Goal: Task Accomplishment & Management: Complete application form

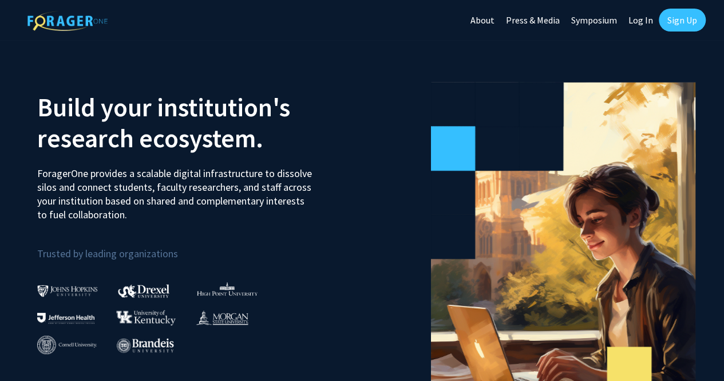
click at [634, 15] on link "Log In" at bounding box center [641, 20] width 36 height 40
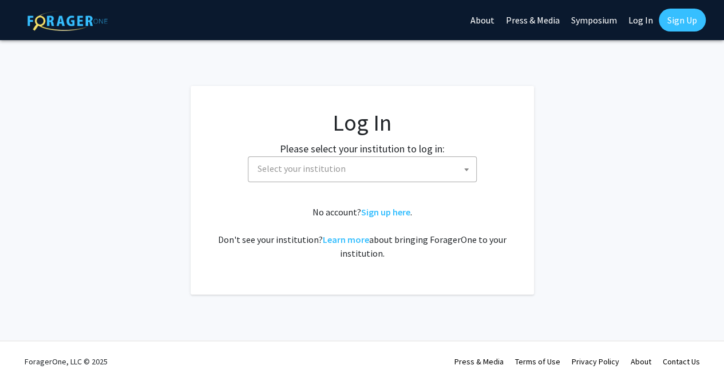
click at [307, 171] on span "Select your institution" at bounding box center [302, 168] width 88 height 11
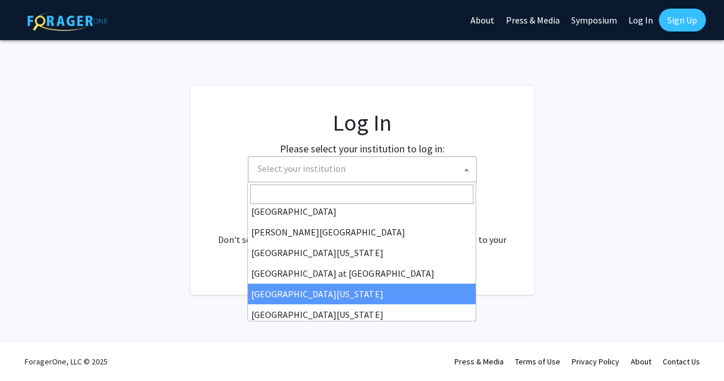
scroll to position [401, 0]
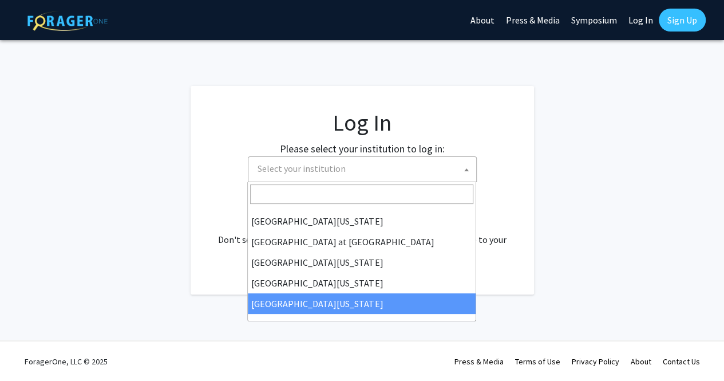
select select "33"
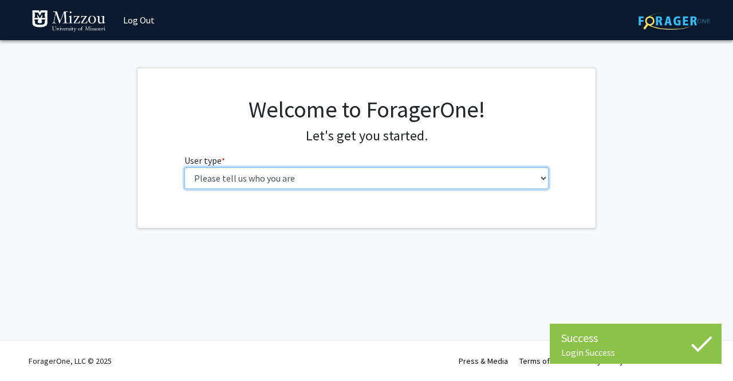
click at [402, 184] on select "Please tell us who you are Undergraduate Student Master's Student Doctoral Cand…" at bounding box center [366, 178] width 365 height 22
select select "1: undergrad"
click at [184, 167] on select "Please tell us who you are Undergraduate Student Master's Student Doctoral Cand…" at bounding box center [366, 178] width 365 height 22
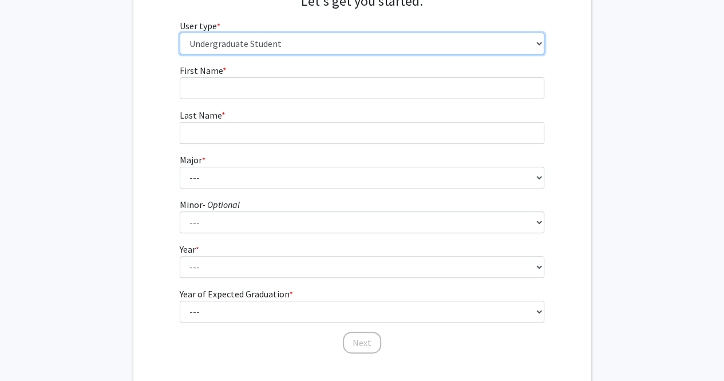
scroll to position [135, 0]
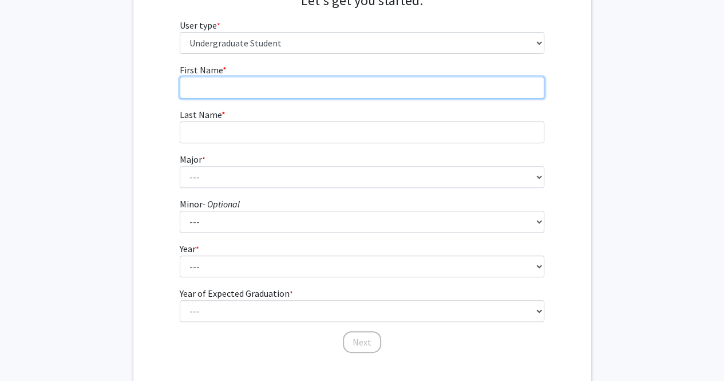
click at [283, 85] on input "First Name * required" at bounding box center [362, 88] width 365 height 22
type input "Srisreya"
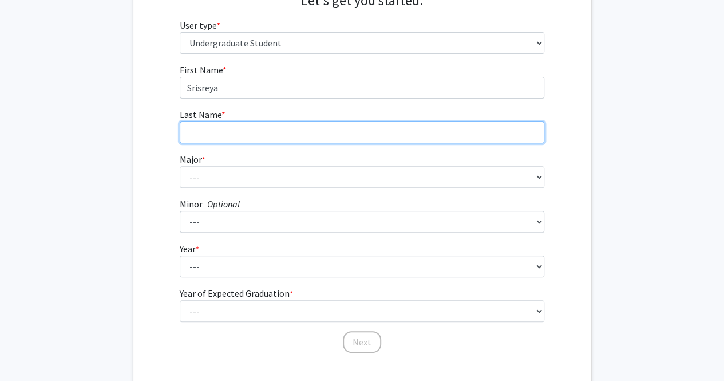
click at [254, 125] on input "Last Name * required" at bounding box center [362, 132] width 365 height 22
type input "Kanchiraju"
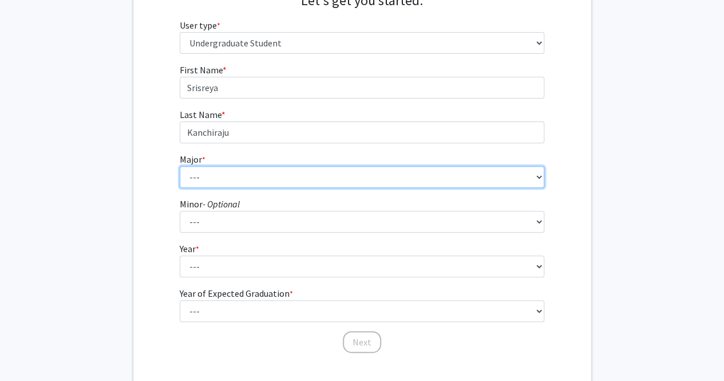
click at [248, 172] on select "--- Agribusiness Management Agricultural Education Agricultural Education: Comm…" at bounding box center [362, 177] width 365 height 22
select select "134: 2627"
click at [180, 166] on select "--- Agribusiness Management Agricultural Education Agricultural Education: Comm…" at bounding box center [362, 177] width 365 height 22
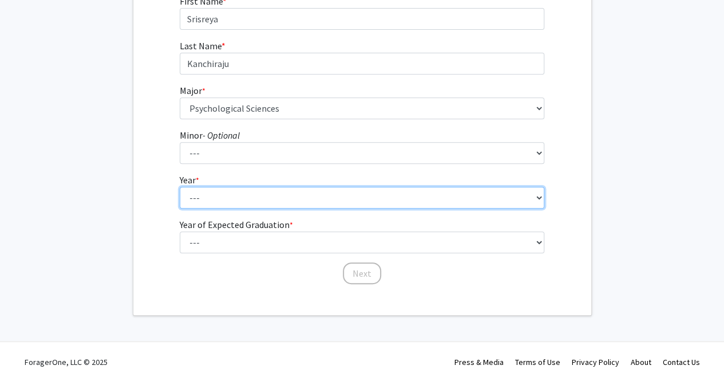
click at [216, 201] on select "--- First-year Sophomore Junior Senior Postbaccalaureate Certificate" at bounding box center [362, 198] width 365 height 22
select select "1: first-year"
click at [180, 187] on select "--- First-year Sophomore Junior Senior Postbaccalaureate Certificate" at bounding box center [362, 198] width 365 height 22
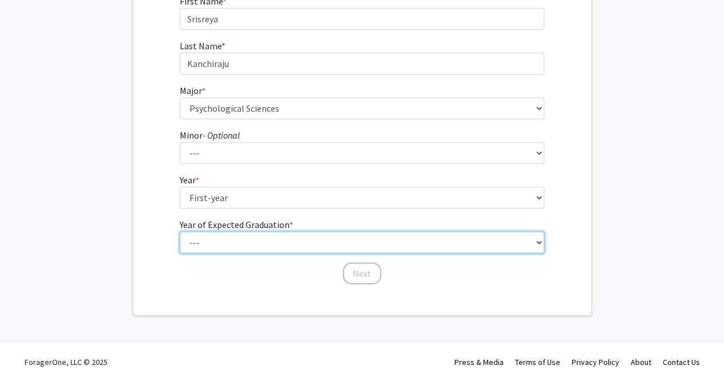
click at [213, 241] on select "--- 2025 2026 2027 2028 2029 2030 2031 2032 2033 2034" at bounding box center [362, 242] width 365 height 22
select select "5: 2029"
click at [180, 231] on select "--- 2025 2026 2027 2028 2029 2030 2031 2032 2033 2034" at bounding box center [362, 242] width 365 height 22
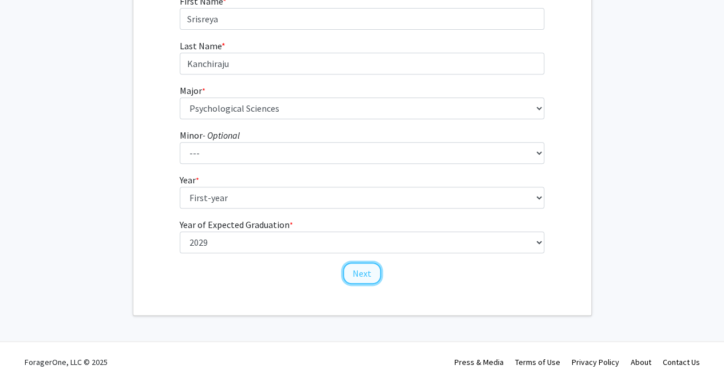
click at [373, 281] on button "Next" at bounding box center [362, 273] width 38 height 22
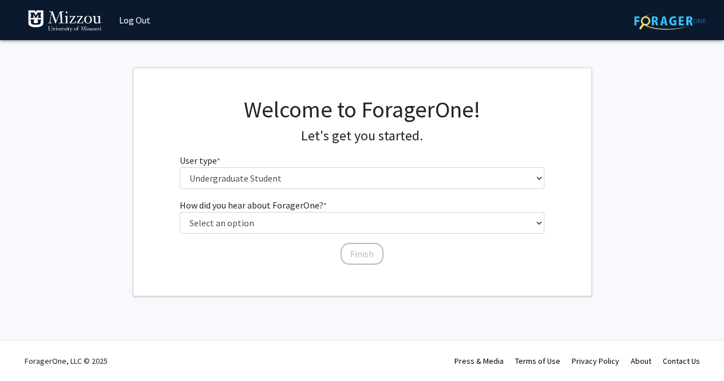
scroll to position [0, 0]
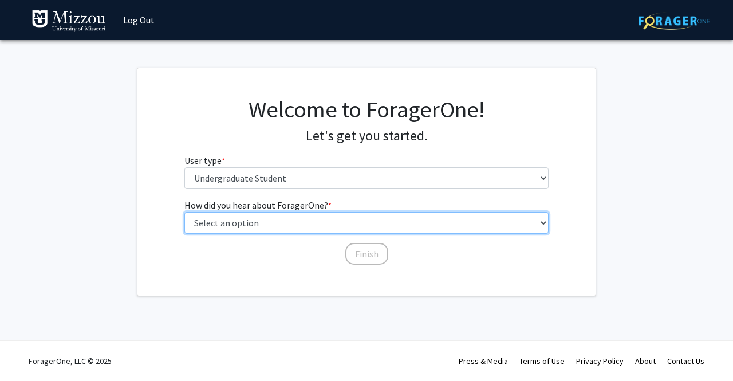
click at [305, 223] on select "Select an option Peer/student recommendation Faculty/staff recommendation Unive…" at bounding box center [366, 223] width 365 height 22
select select "3: university_website"
click at [184, 212] on select "Select an option Peer/student recommendation Faculty/staff recommendation Unive…" at bounding box center [366, 223] width 365 height 22
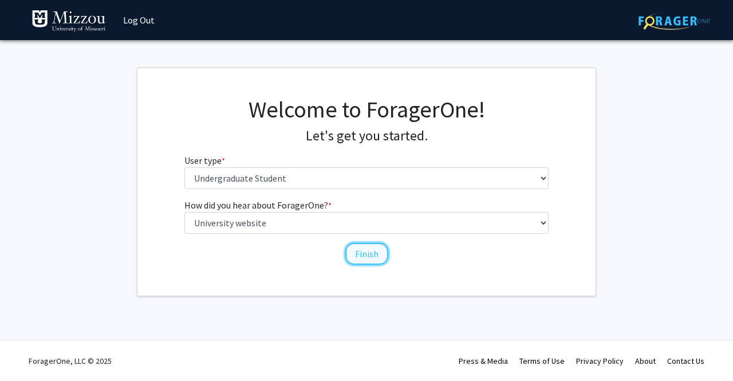
click at [370, 253] on button "Finish" at bounding box center [366, 254] width 43 height 22
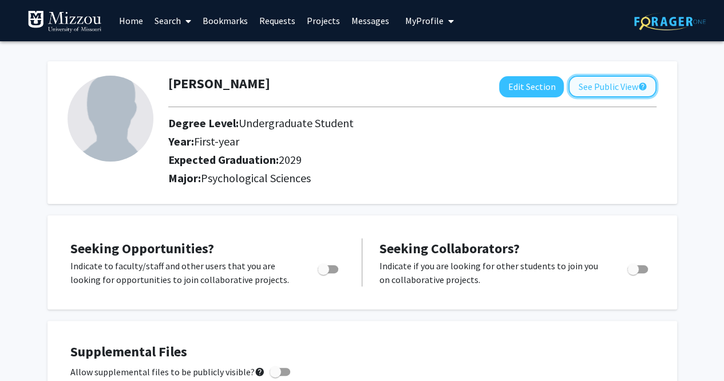
click at [601, 83] on button "See Public View help" at bounding box center [613, 87] width 88 height 22
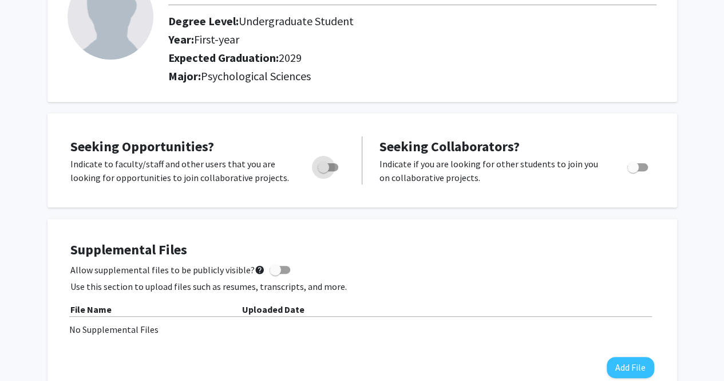
click at [324, 165] on span "Toggle" at bounding box center [323, 166] width 11 height 11
click at [324, 171] on input "Are you actively seeking opportunities?" at bounding box center [323, 171] width 1 height 1
click at [324, 165] on span "Toggle" at bounding box center [328, 167] width 21 height 8
click at [324, 171] on input "Are you actively seeking opportunities?" at bounding box center [323, 171] width 1 height 1
checkbox input "false"
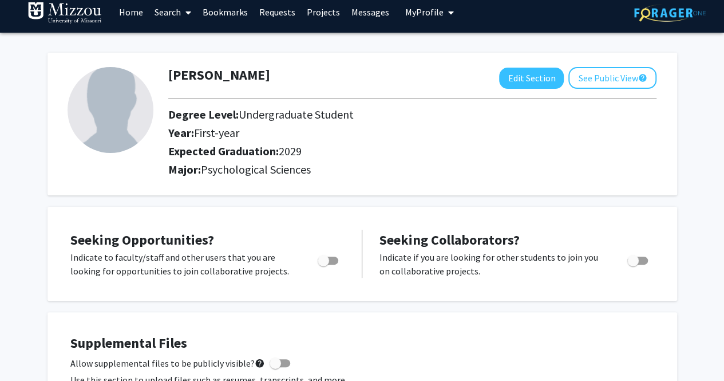
scroll to position [0, 0]
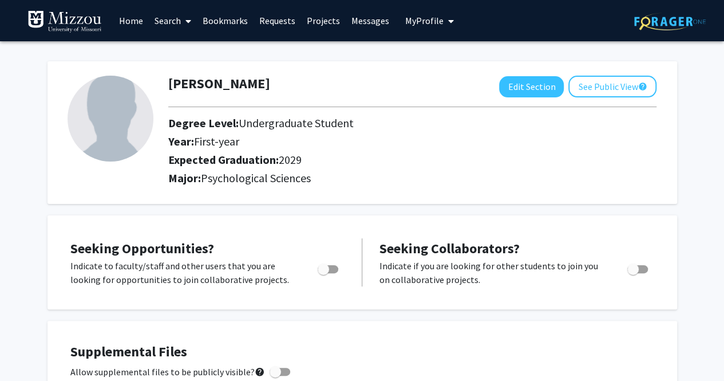
click at [133, 14] on link "Home" at bounding box center [131, 21] width 36 height 40
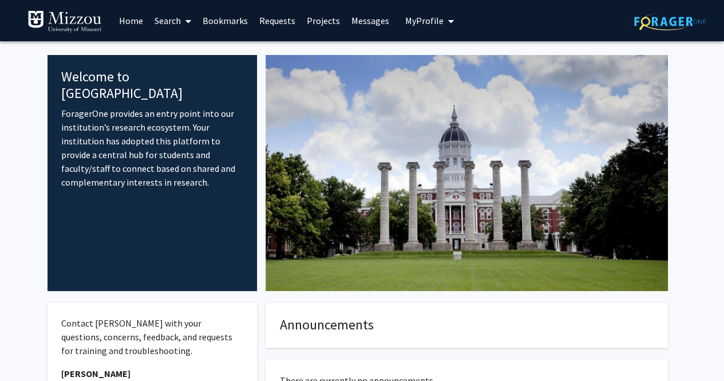
click at [329, 21] on link "Projects" at bounding box center [323, 21] width 45 height 40
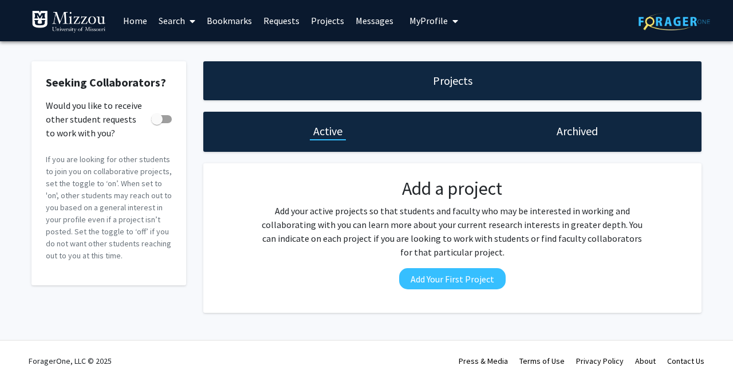
drag, startPoint x: 138, startPoint y: 19, endPoint x: 128, endPoint y: 22, distance: 10.9
click at [128, 22] on link "Home" at bounding box center [135, 21] width 36 height 40
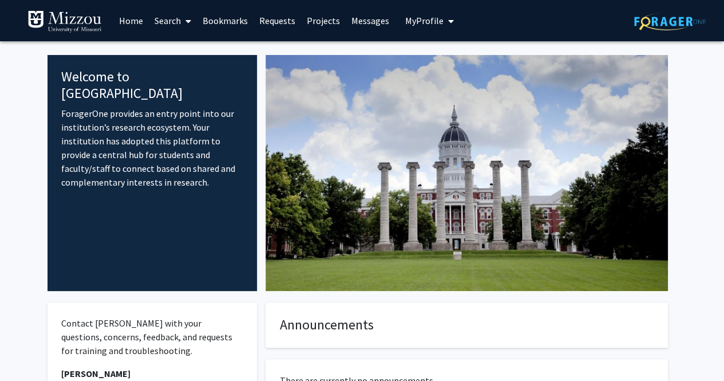
click at [168, 18] on link "Search" at bounding box center [173, 21] width 48 height 40
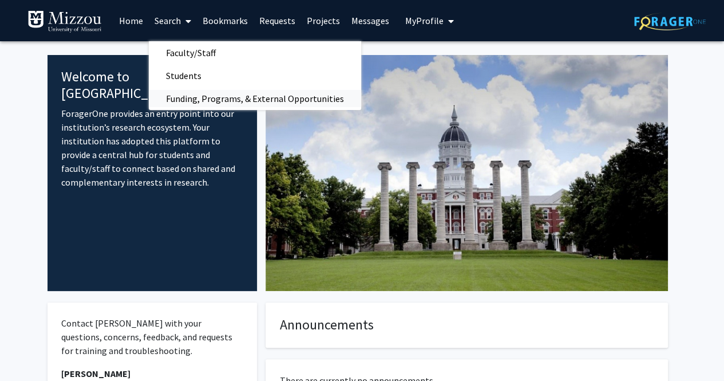
click at [212, 98] on span "Funding, Programs, & External Opportunities" at bounding box center [255, 98] width 212 height 23
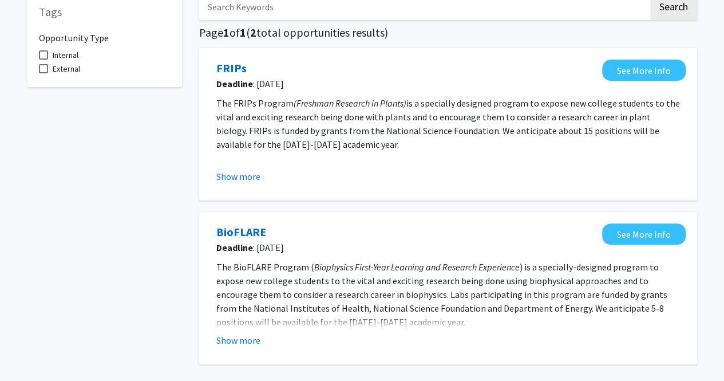
scroll to position [93, 0]
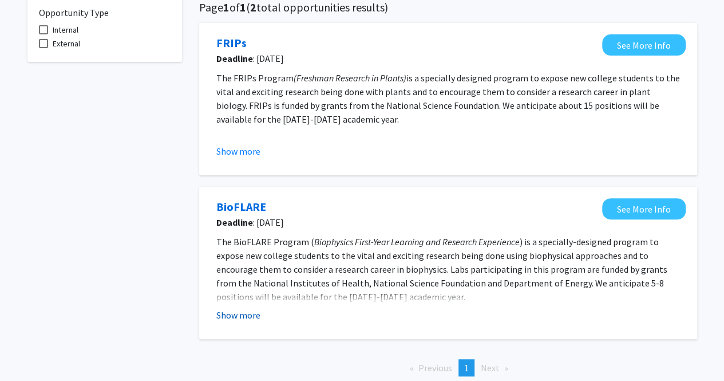
click at [238, 313] on button "Show more" at bounding box center [238, 315] width 44 height 14
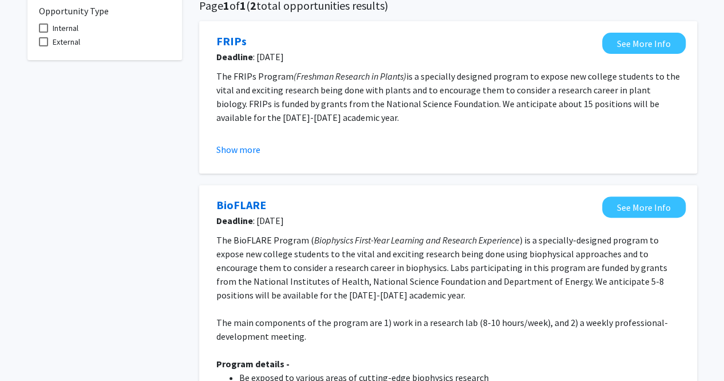
scroll to position [92, 0]
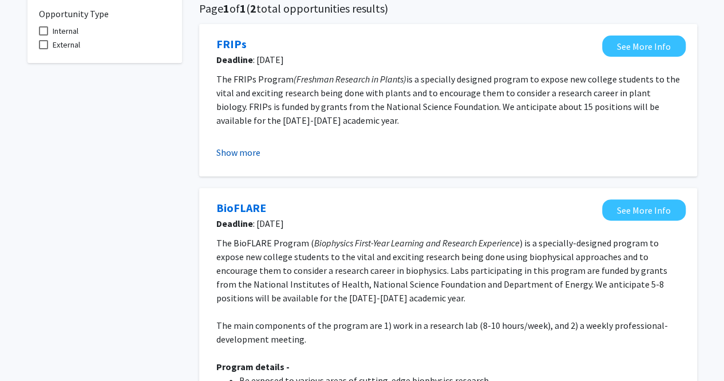
click at [238, 148] on button "Show more" at bounding box center [238, 152] width 44 height 14
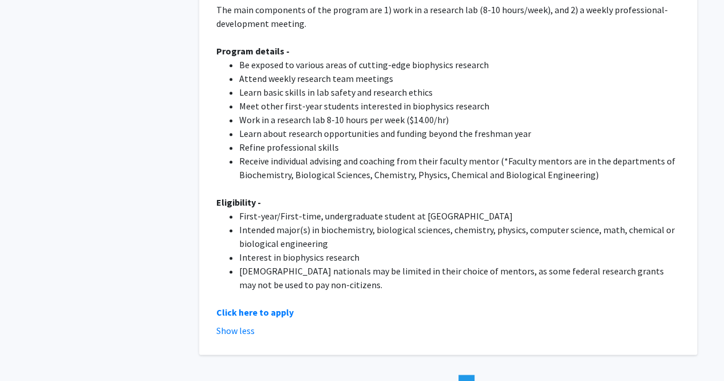
scroll to position [780, 0]
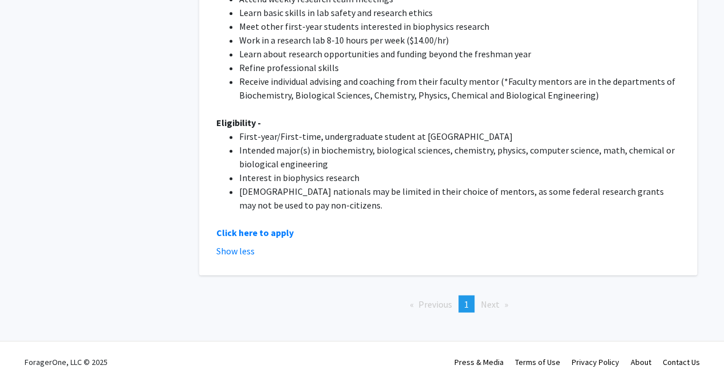
click at [494, 306] on span "Next page" at bounding box center [490, 303] width 19 height 11
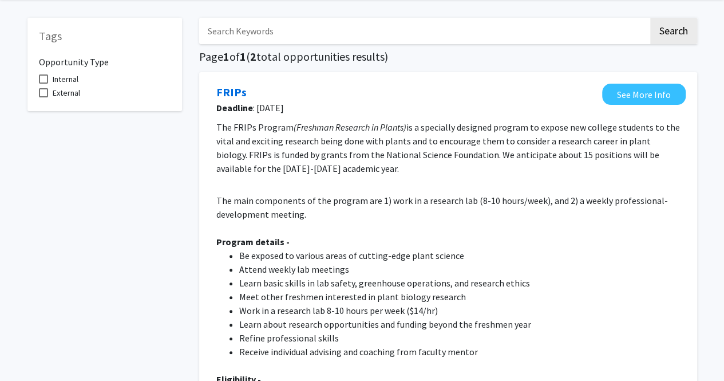
scroll to position [0, 0]
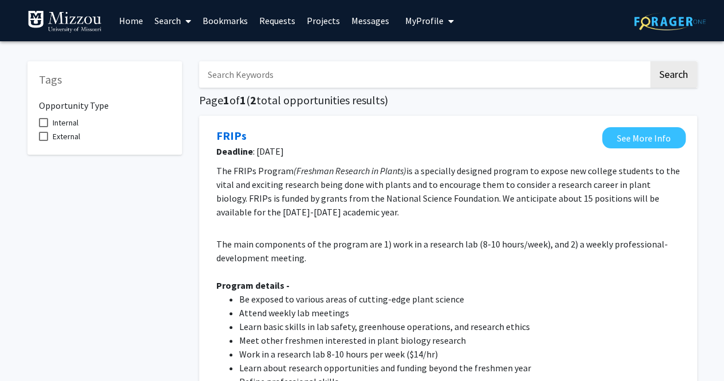
click at [133, 21] on link "Home" at bounding box center [131, 21] width 36 height 40
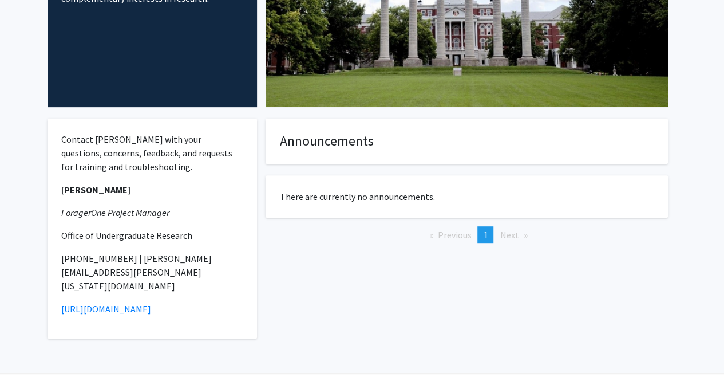
scroll to position [184, 0]
